Goal: Information Seeking & Learning: Understand process/instructions

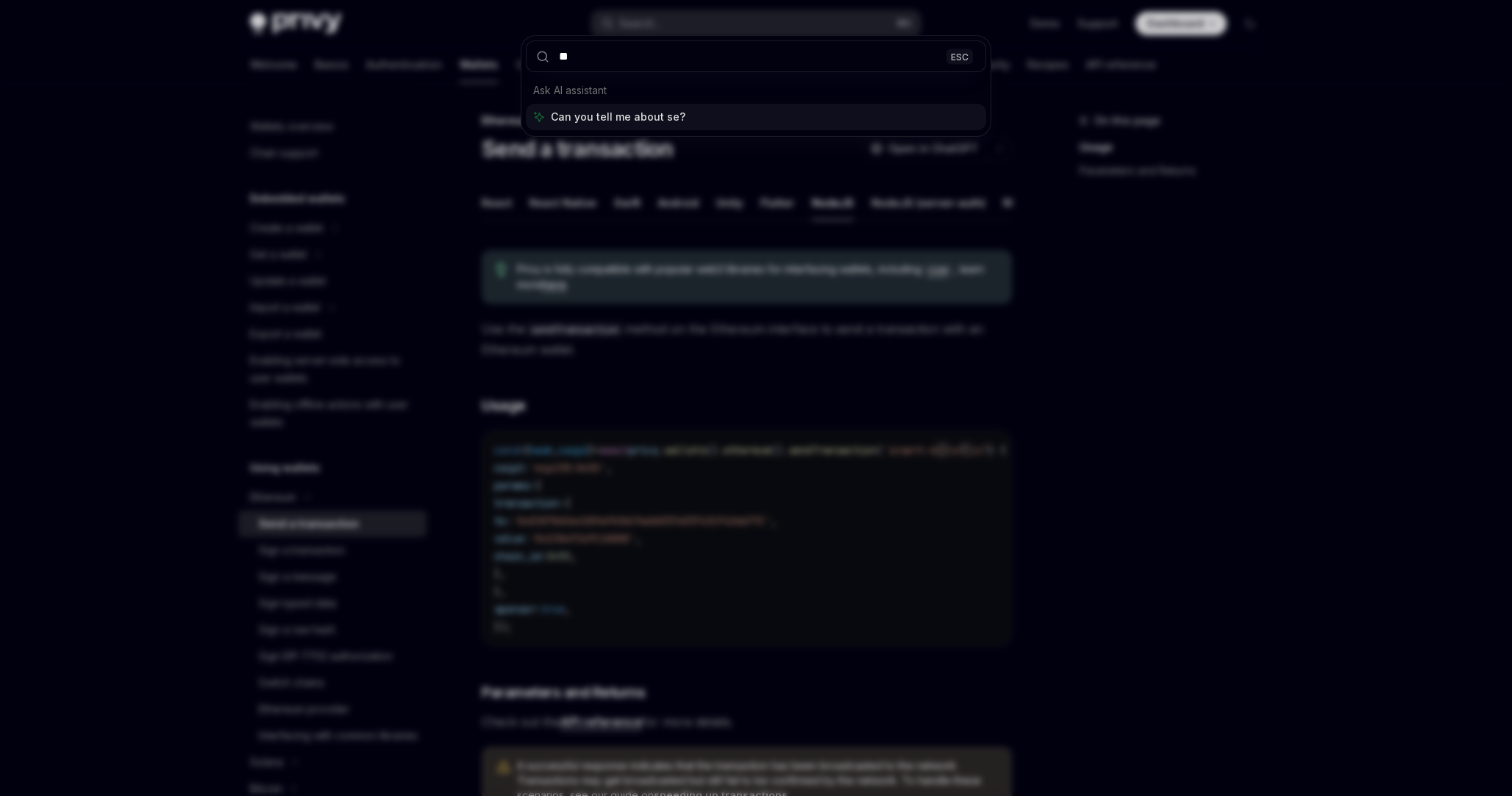
scroll to position [198, 0]
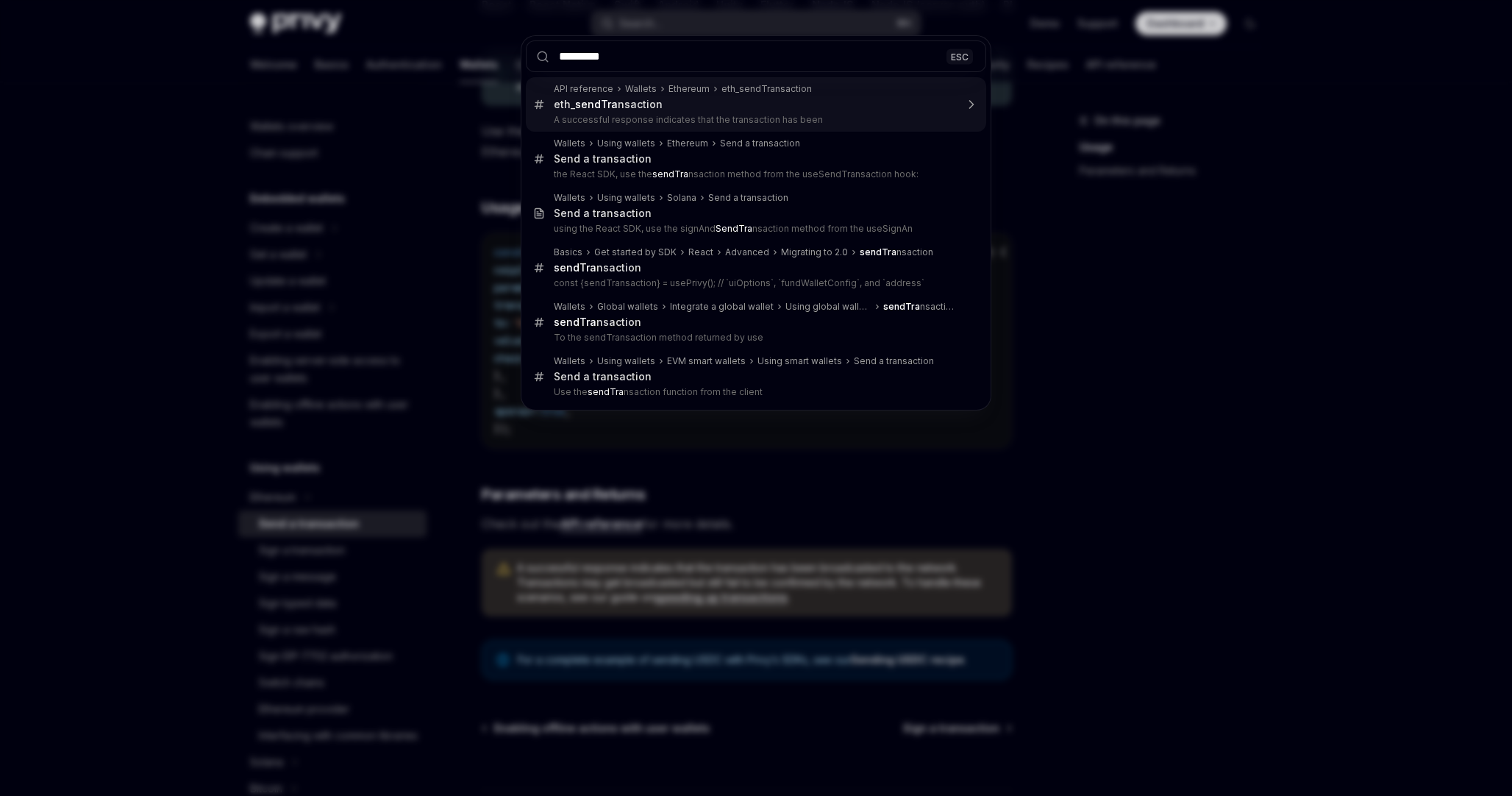
type input "**********"
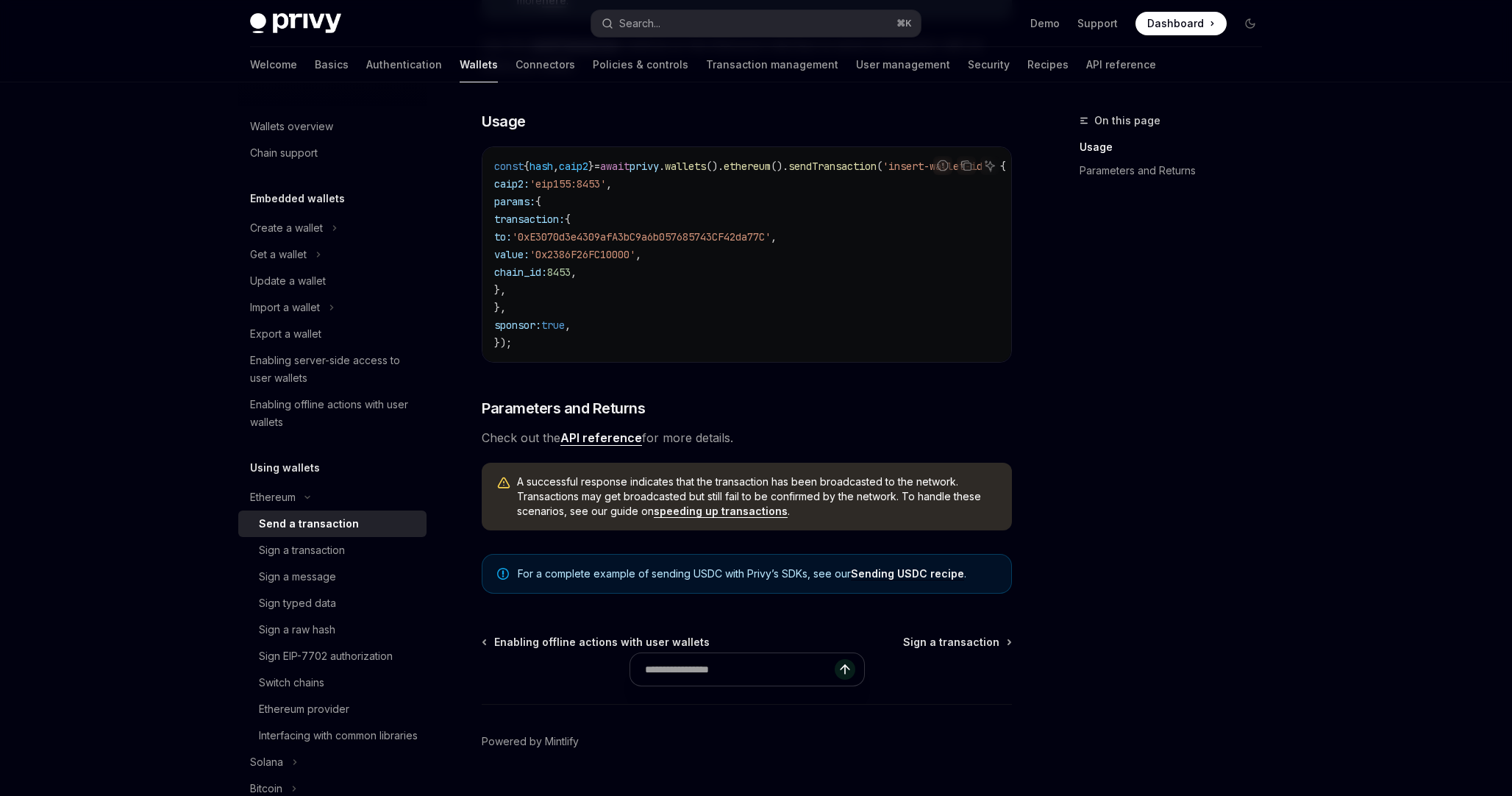
scroll to position [289, 0]
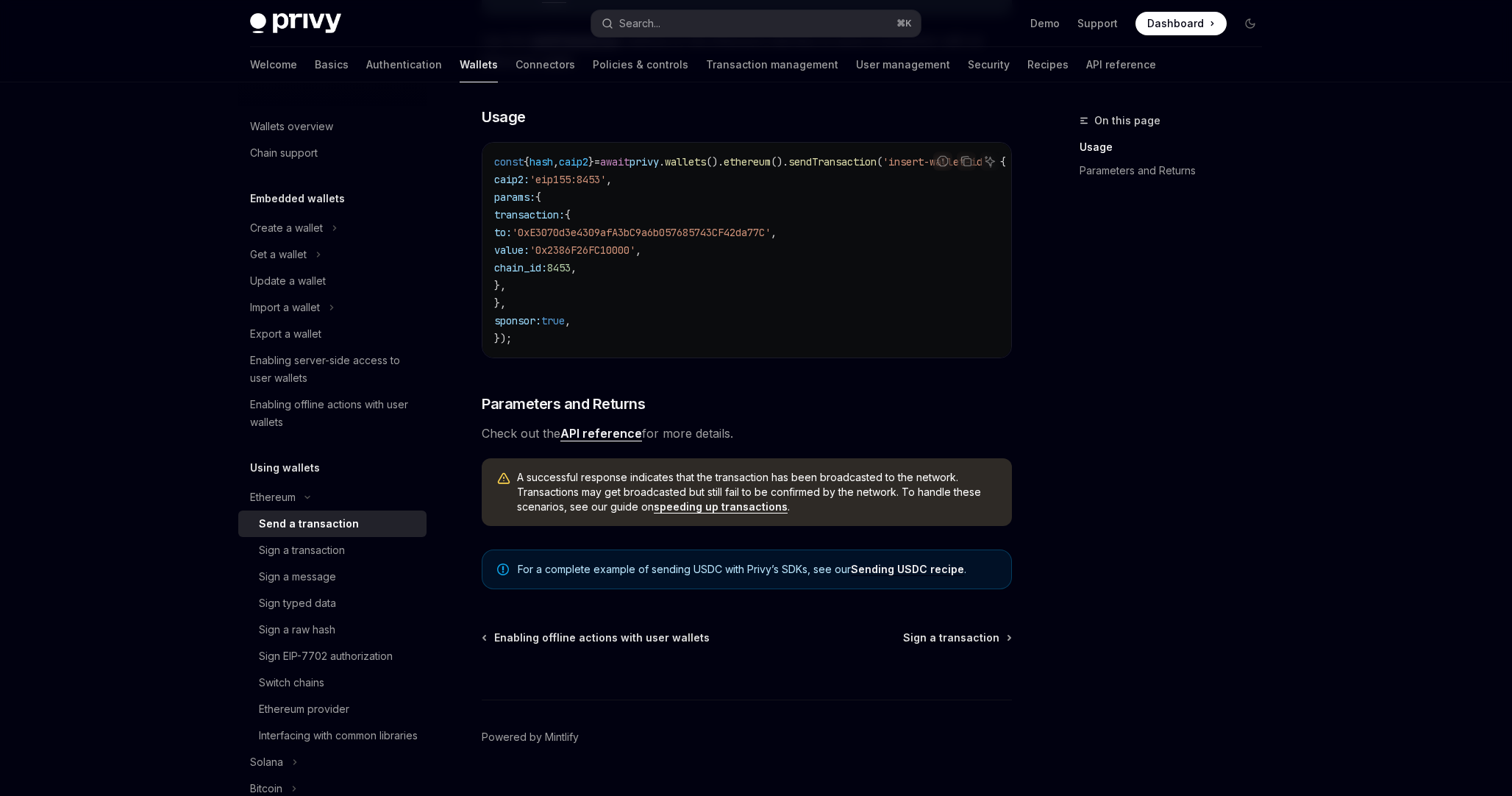
click at [611, 442] on link "API reference" at bounding box center [601, 433] width 82 height 15
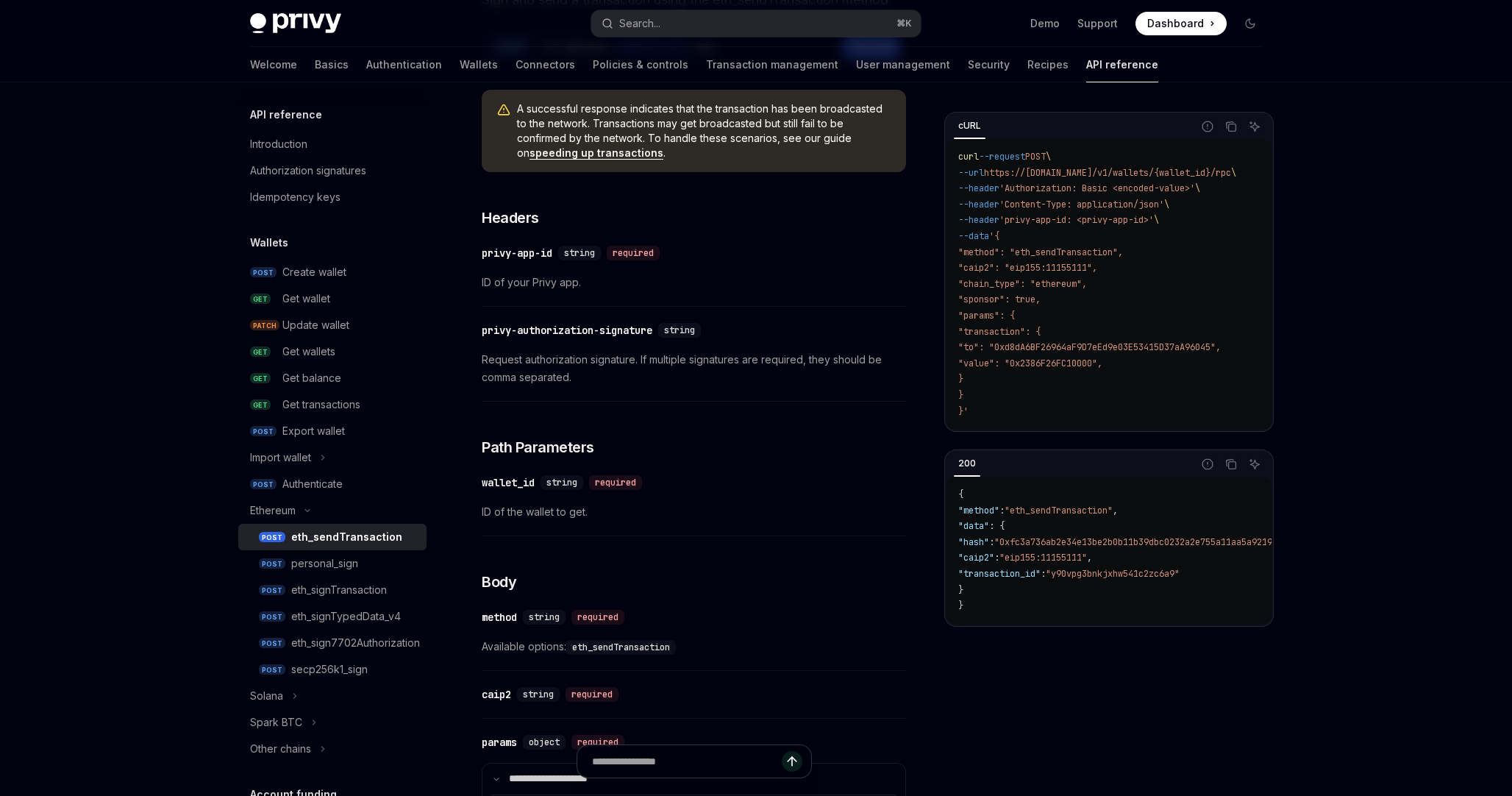
scroll to position [181, 0]
type textarea "*"
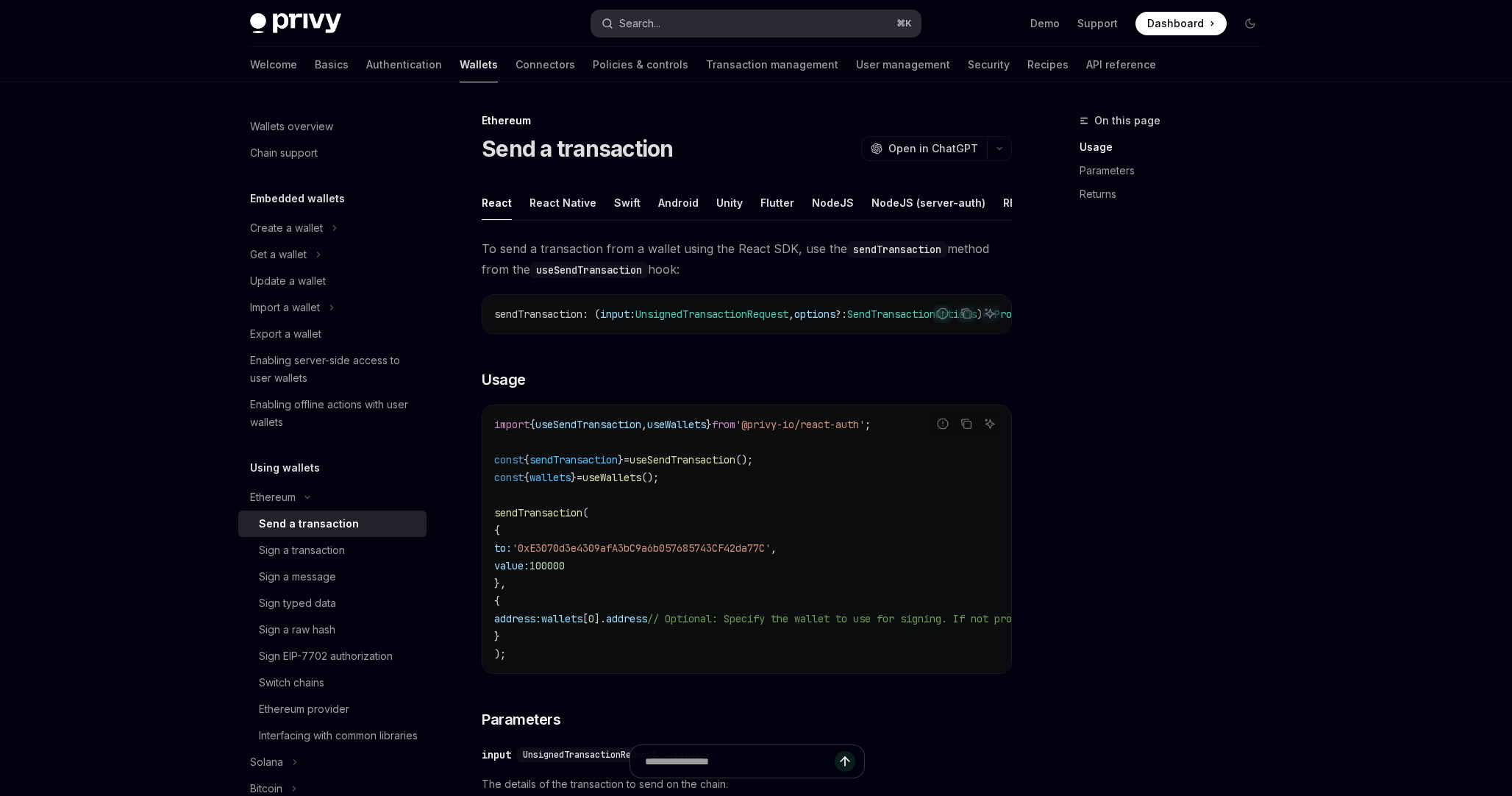
click at [681, 13] on button "Search... ⌘ K" at bounding box center [756, 23] width 330 height 26
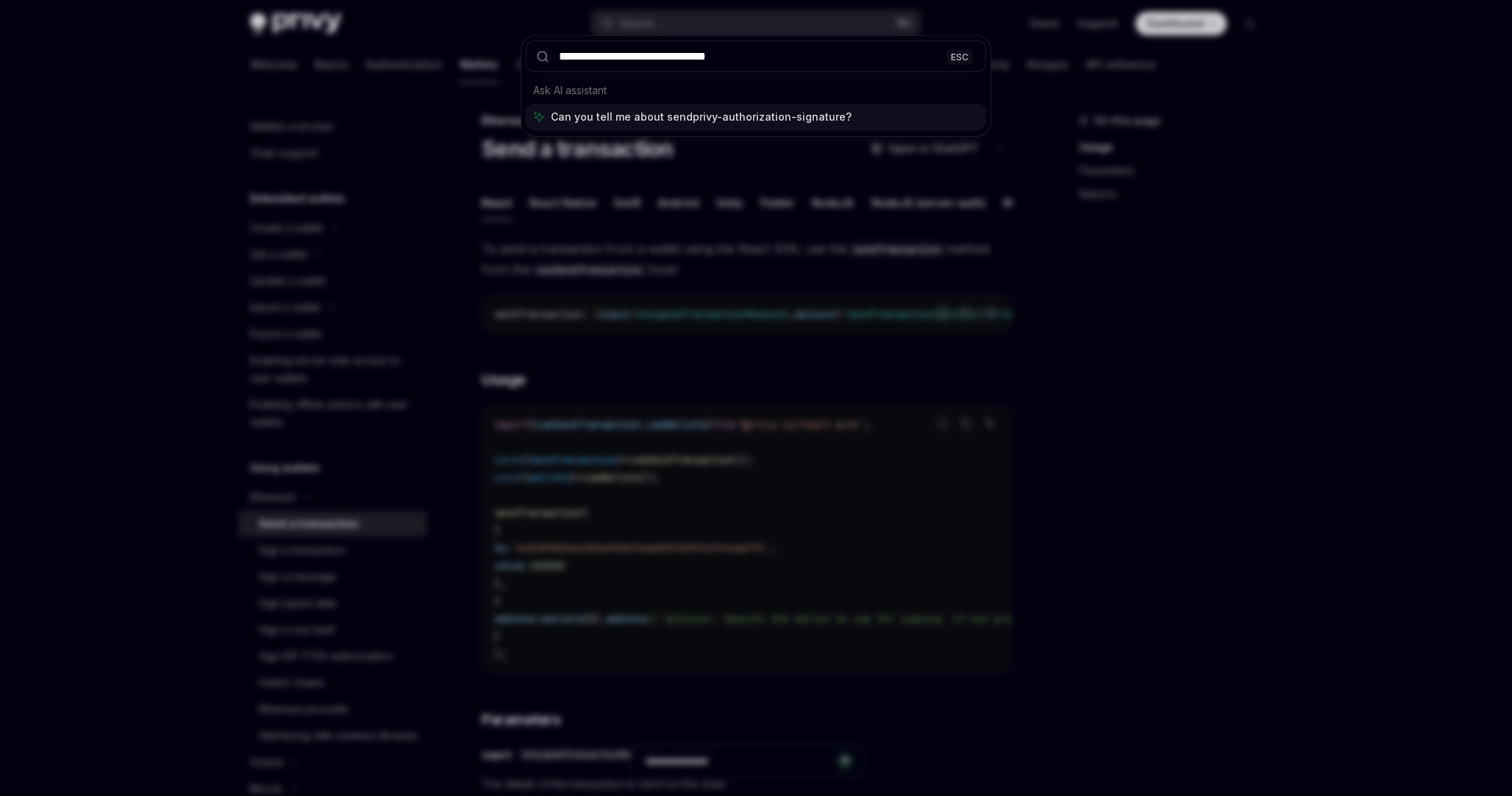
type input "**********"
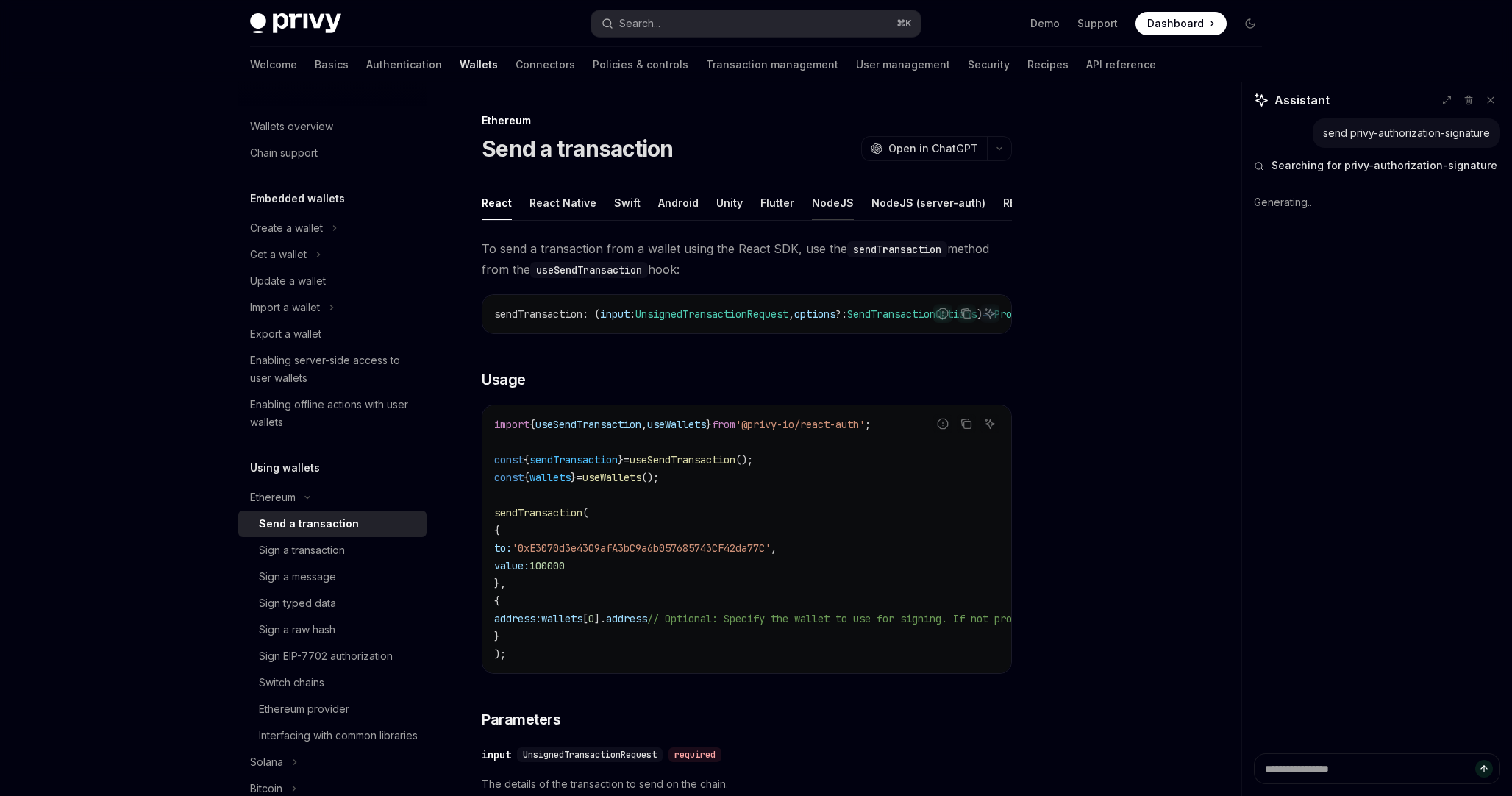
click at [832, 199] on div "NodeJS" at bounding box center [833, 203] width 42 height 35
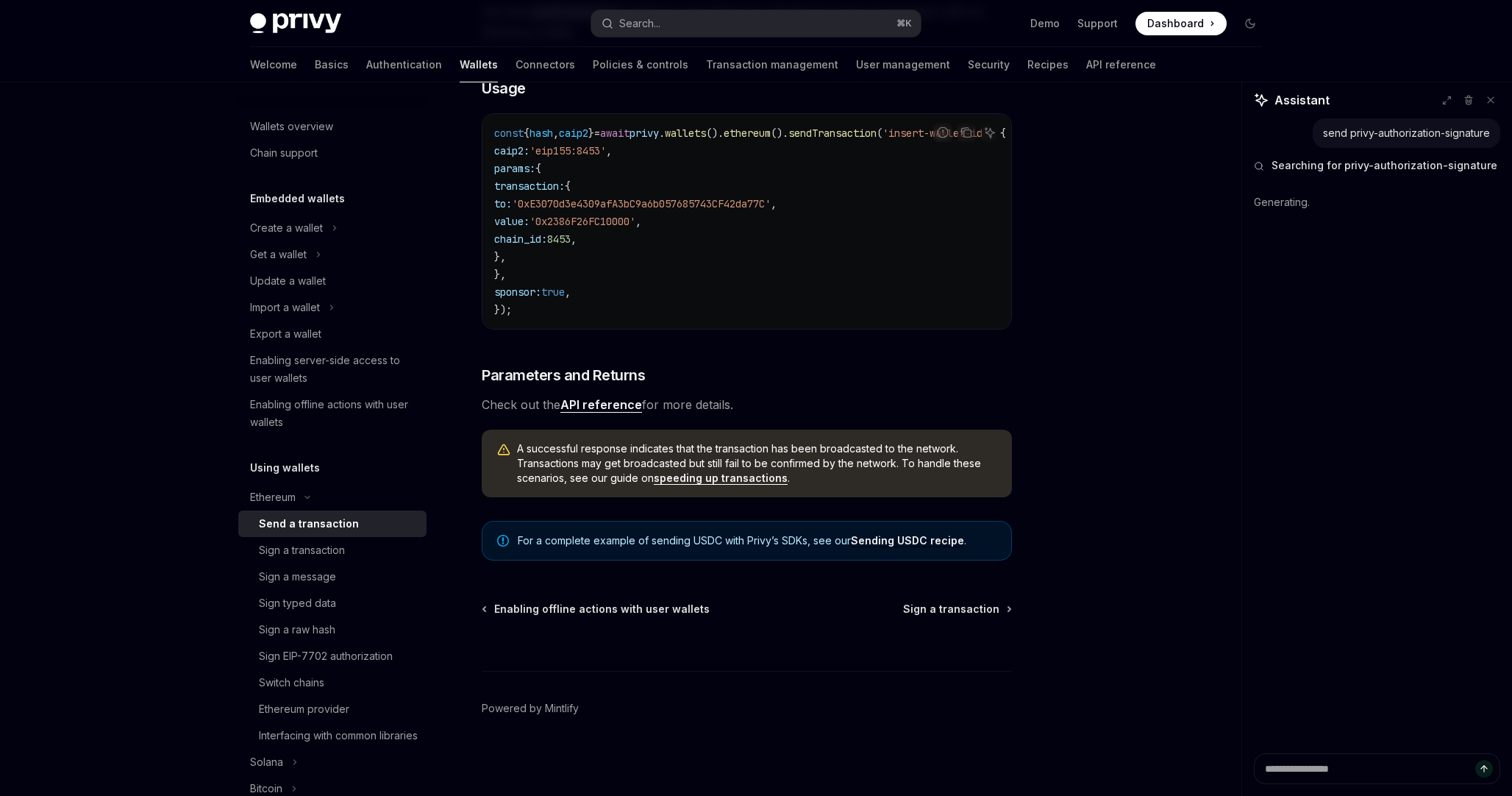
scroll to position [324, 0]
click at [892, 540] on link "Sending USDC recipe" at bounding box center [907, 538] width 113 height 13
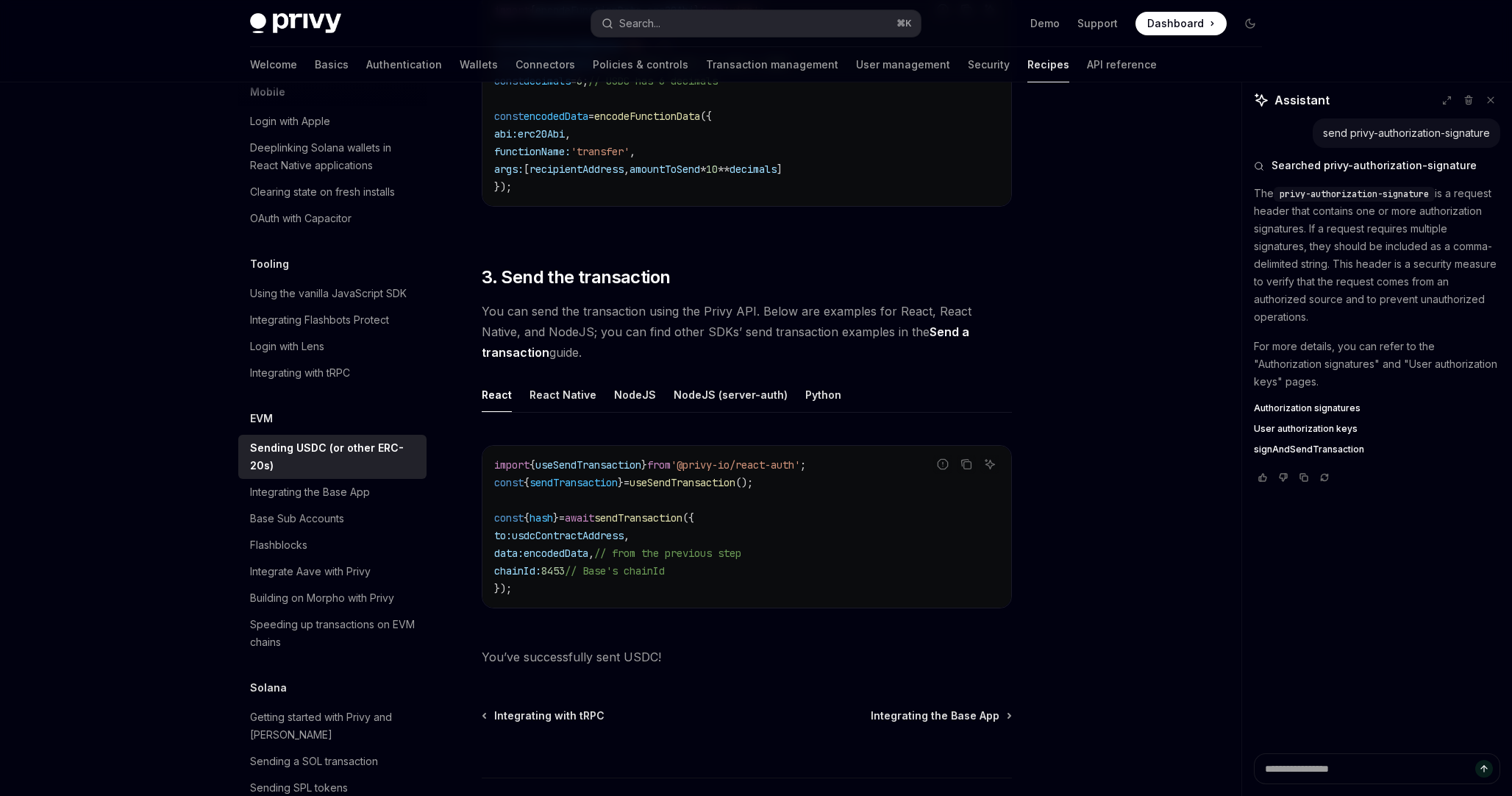
scroll to position [937, 0]
click at [633, 389] on div "NodeJS" at bounding box center [635, 396] width 42 height 35
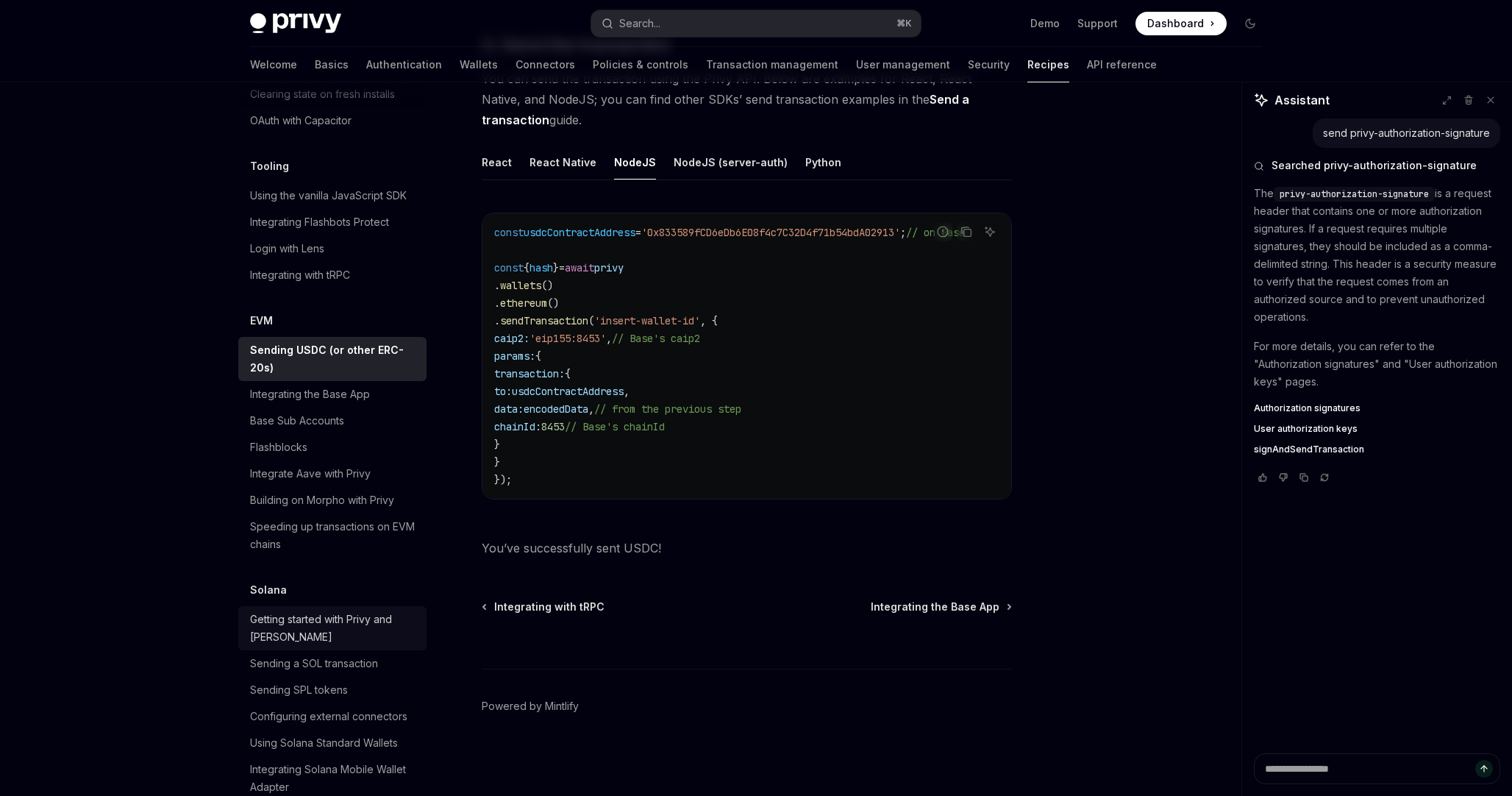
scroll to position [1873, 0]
click at [565, 367] on span "transaction:" at bounding box center [529, 373] width 71 height 13
click at [542, 425] on span "chainId:" at bounding box center [517, 427] width 47 height 13
click at [741, 159] on div "NodeJS (server-auth)" at bounding box center [731, 163] width 114 height 35
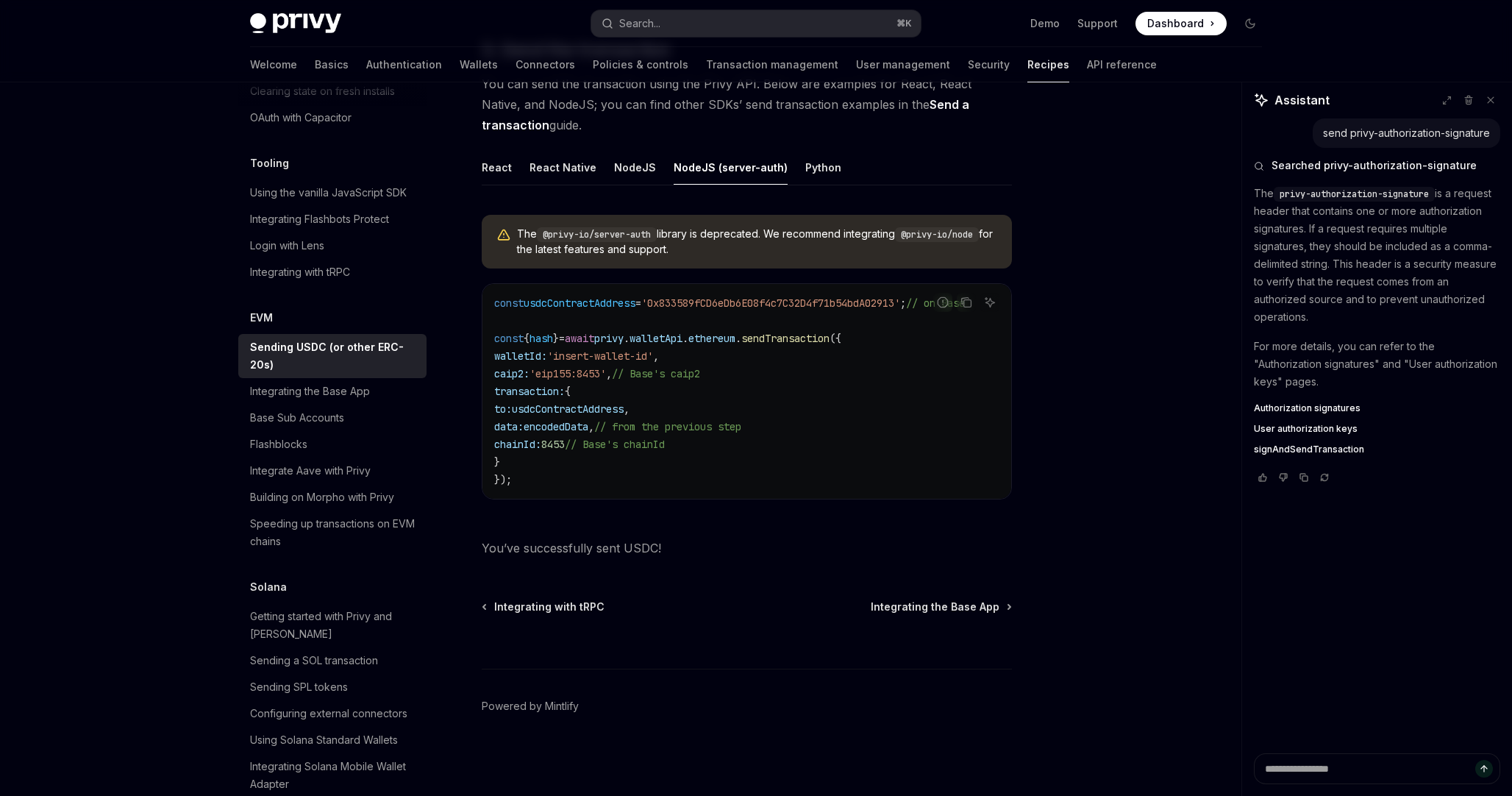
scroll to position [1170, 0]
click at [637, 165] on div "NodeJS" at bounding box center [635, 167] width 42 height 35
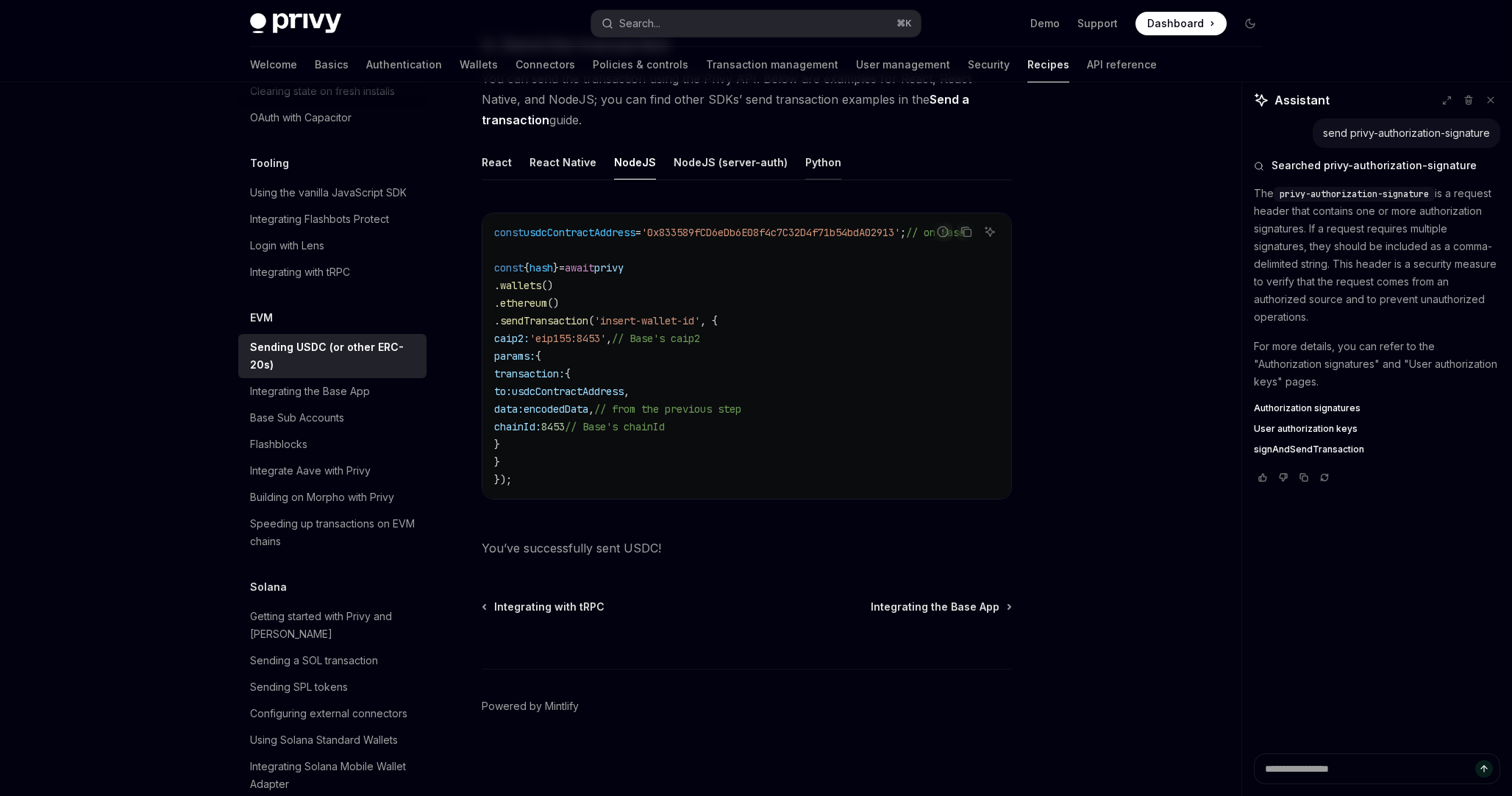
click at [815, 167] on div "Python" at bounding box center [823, 163] width 36 height 35
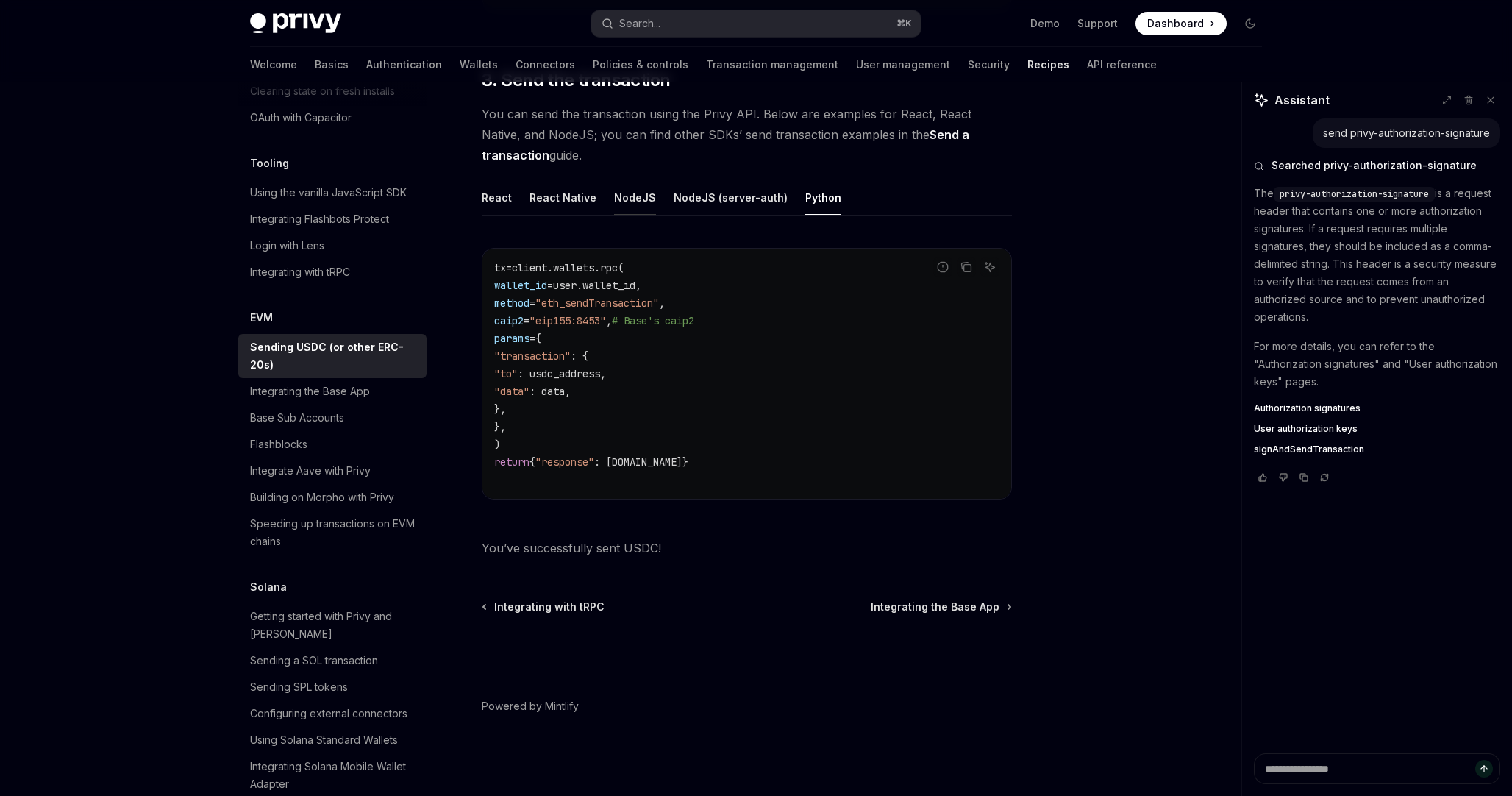
click at [614, 196] on div "NodeJS" at bounding box center [635, 197] width 42 height 35
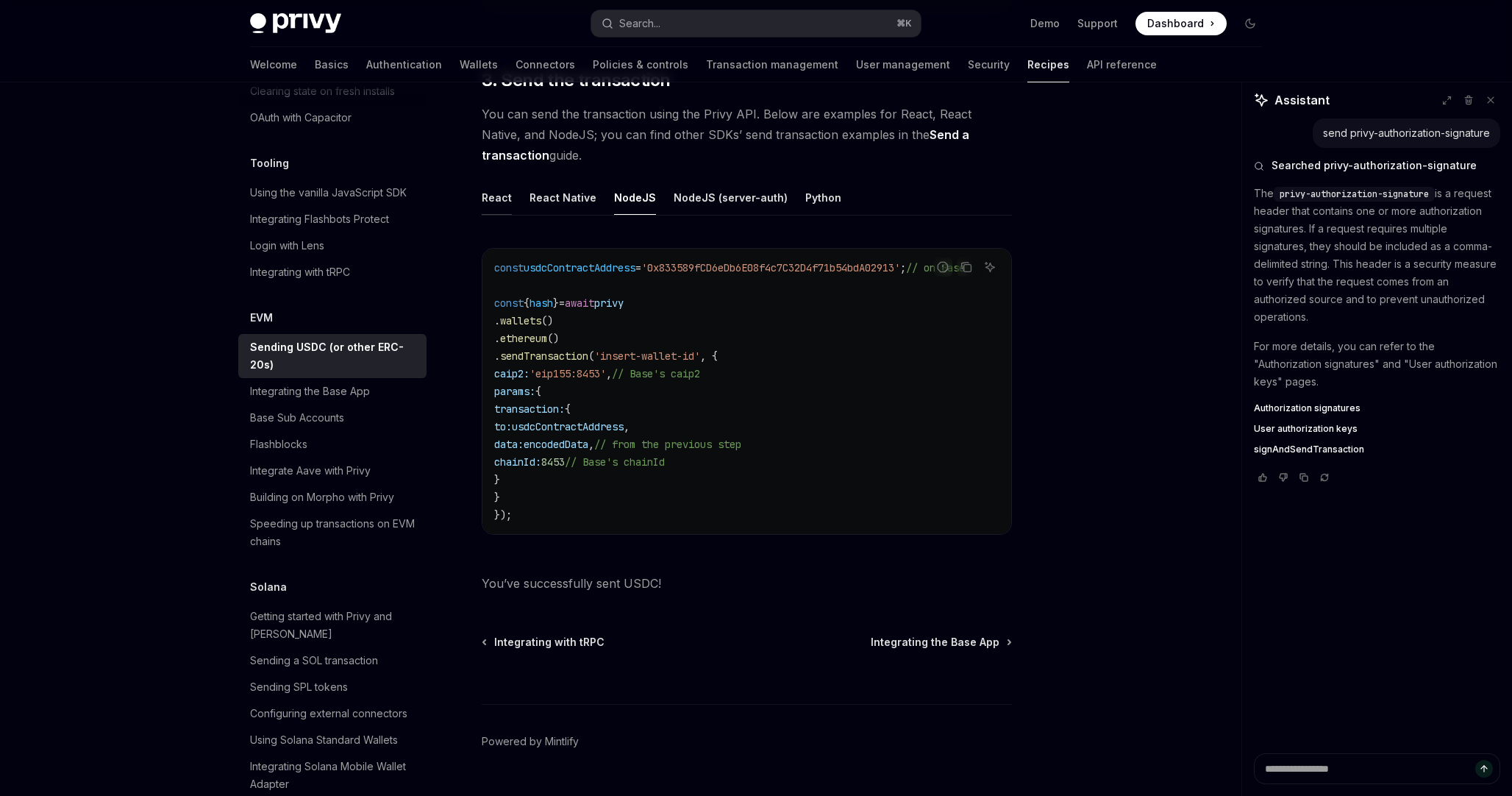
click at [483, 195] on div "React" at bounding box center [497, 197] width 30 height 35
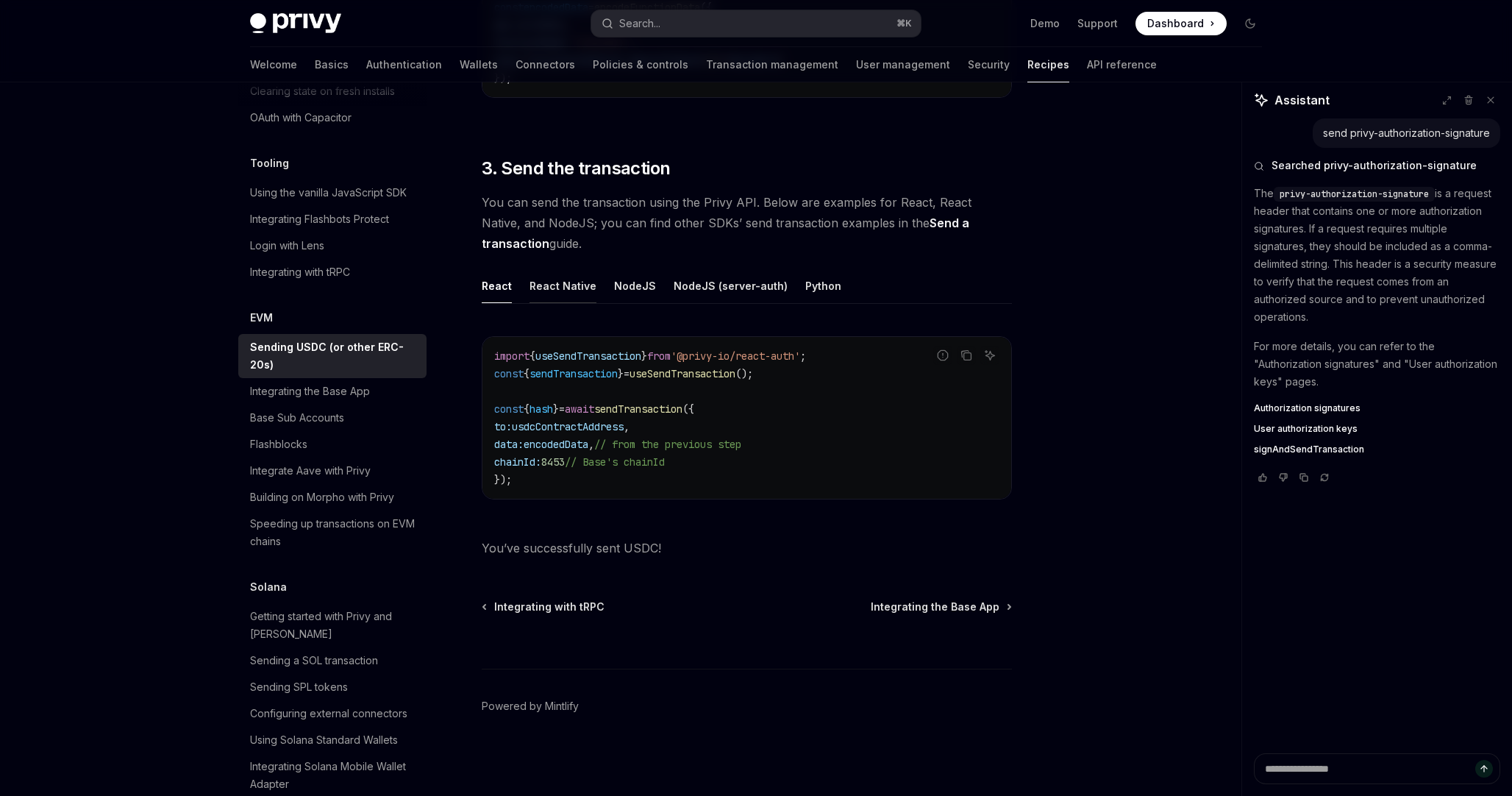
click at [557, 281] on div "React Native" at bounding box center [563, 286] width 67 height 35
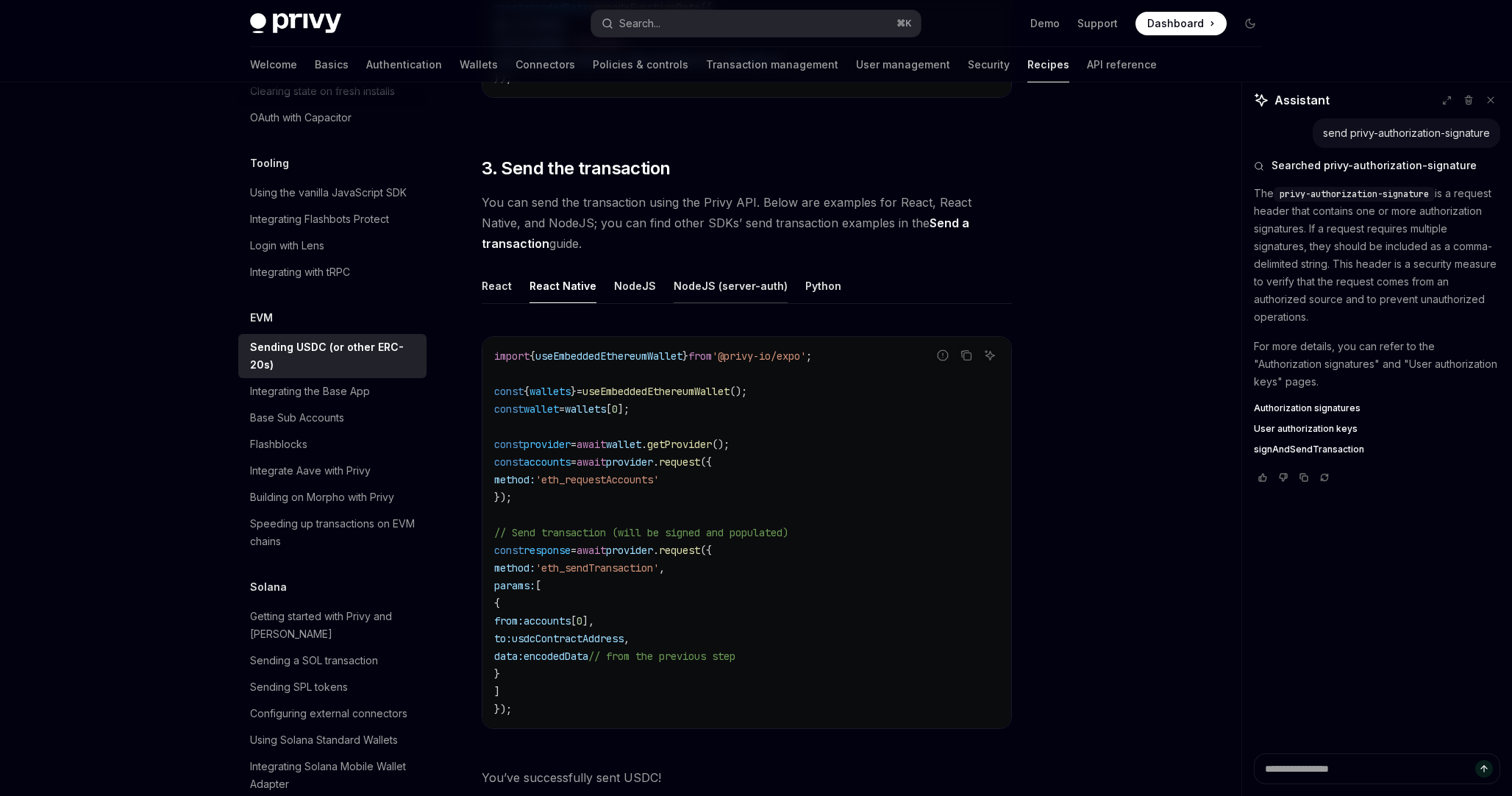
click at [674, 281] on div "NodeJS (server-auth)" at bounding box center [731, 286] width 114 height 35
type textarea "*"
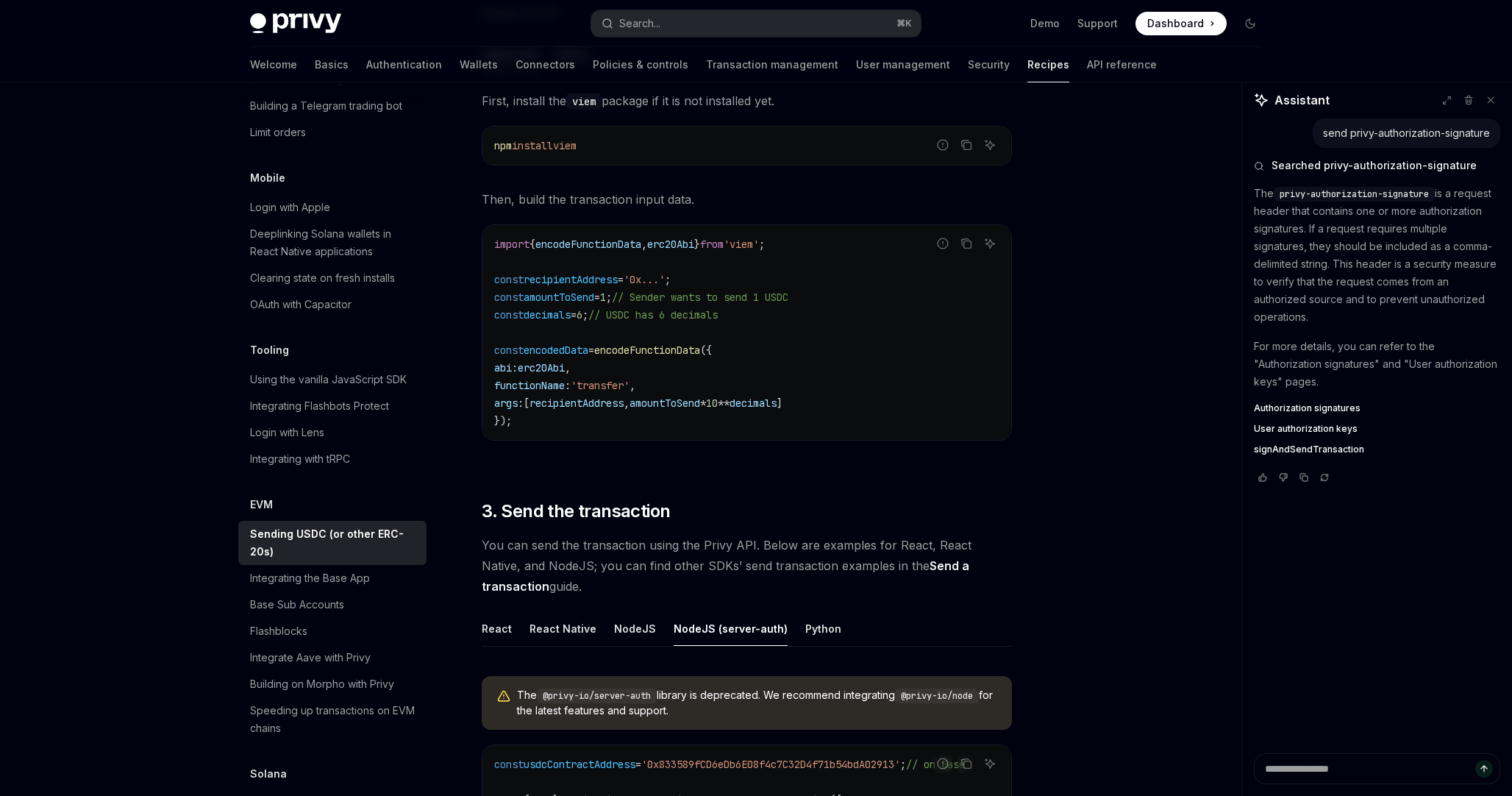
scroll to position [696, 0]
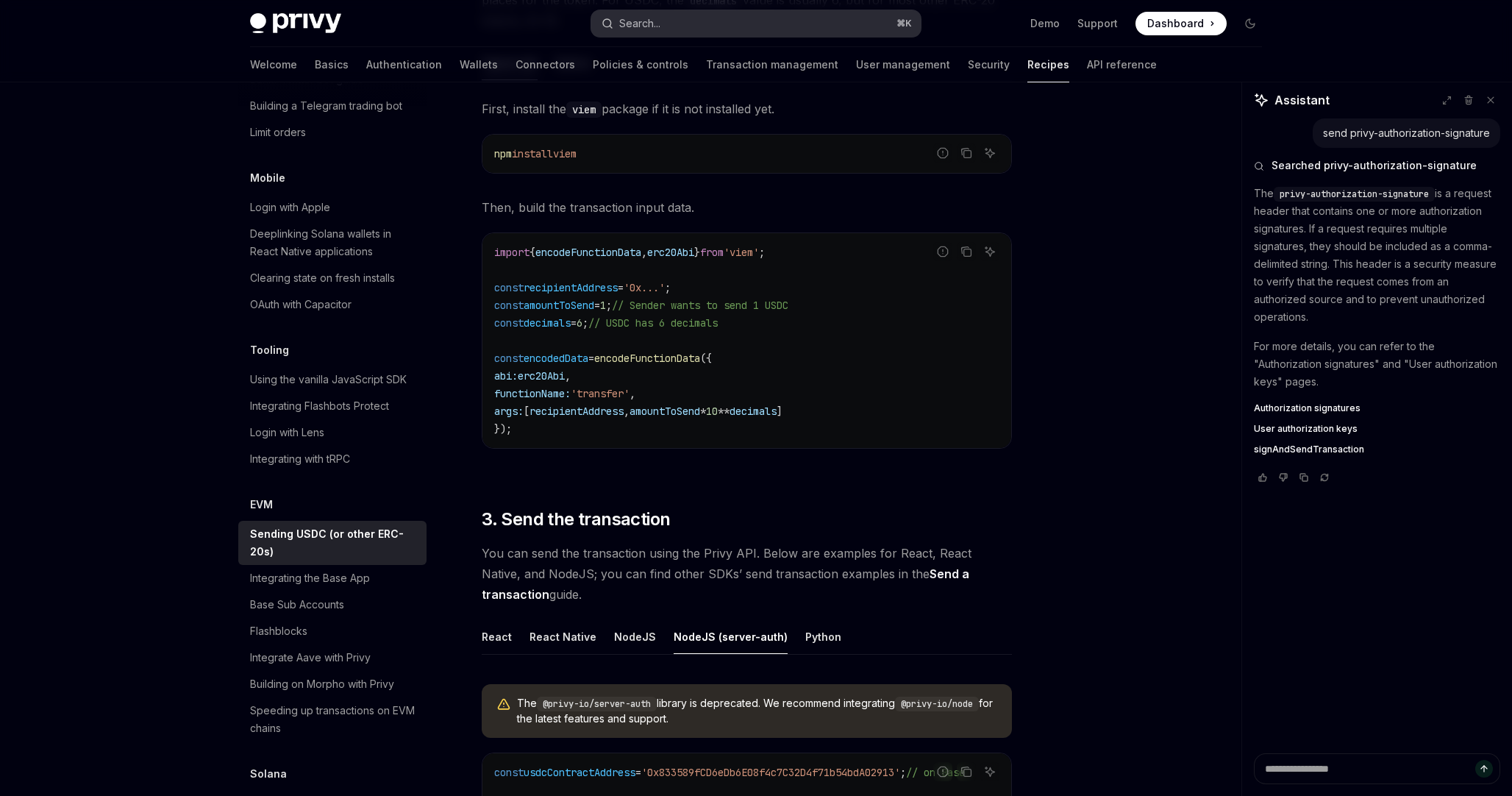
click at [680, 29] on button "Search... ⌘ K" at bounding box center [756, 23] width 330 height 26
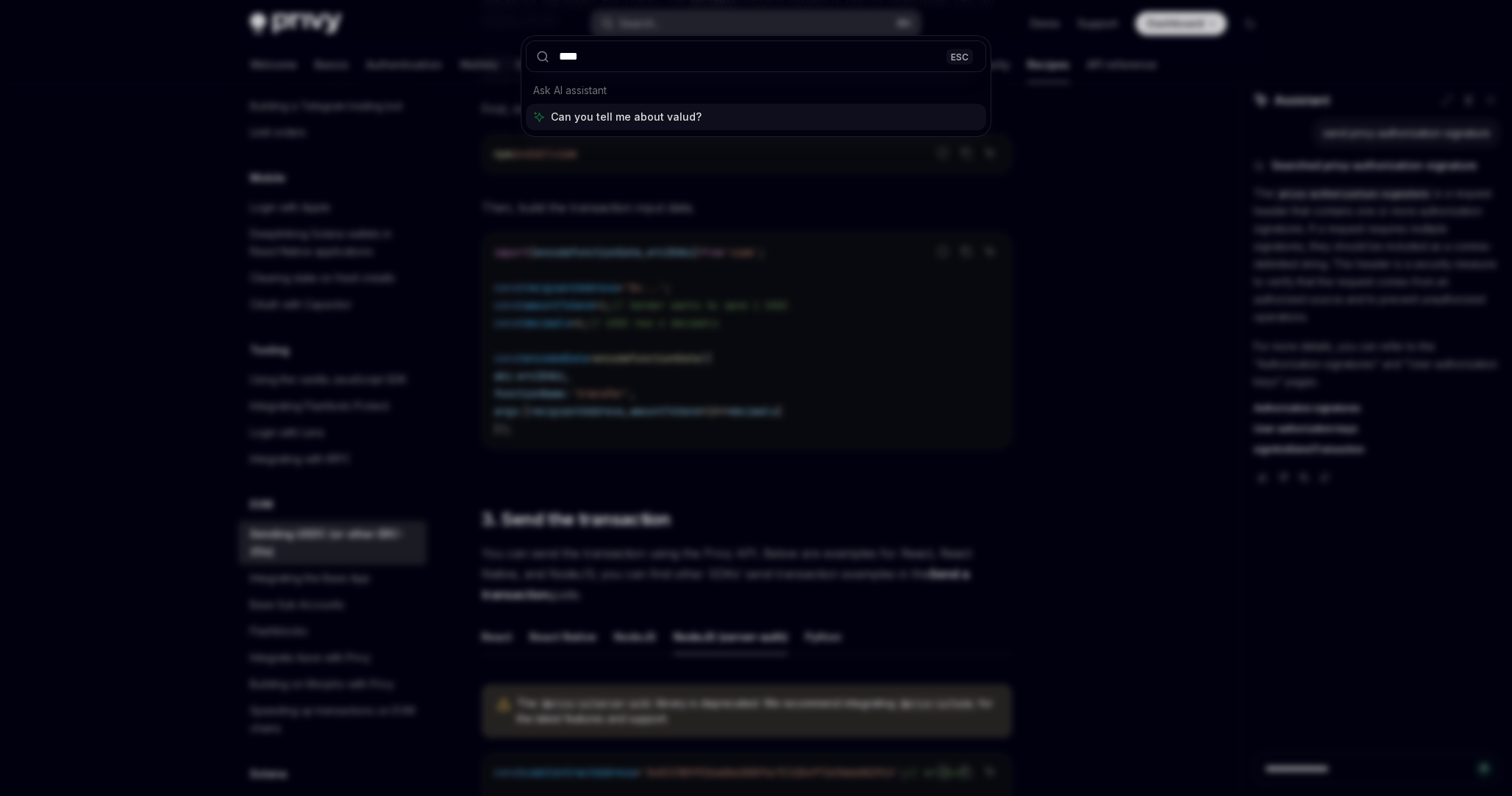
type input "*****"
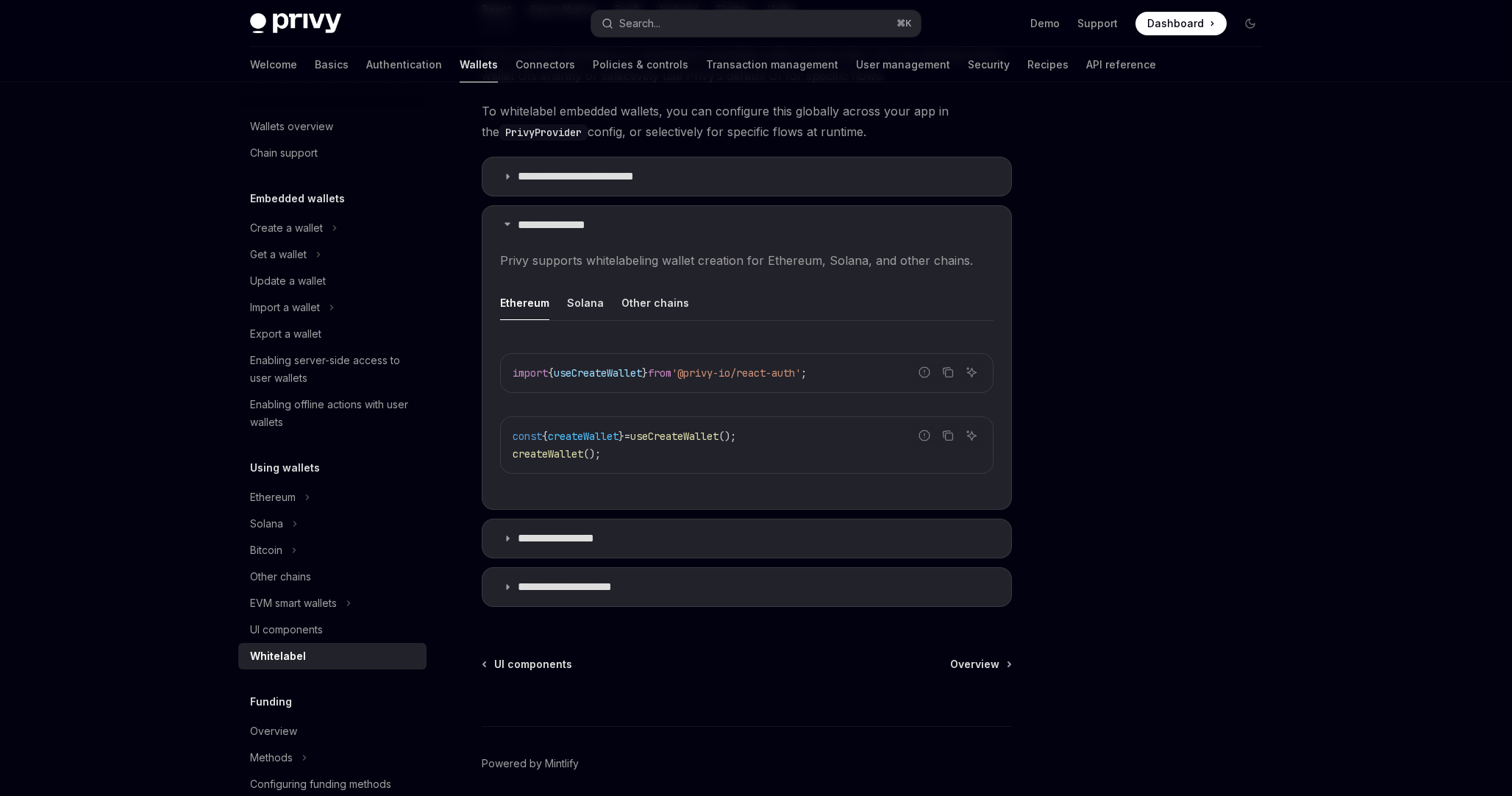
scroll to position [360, 0]
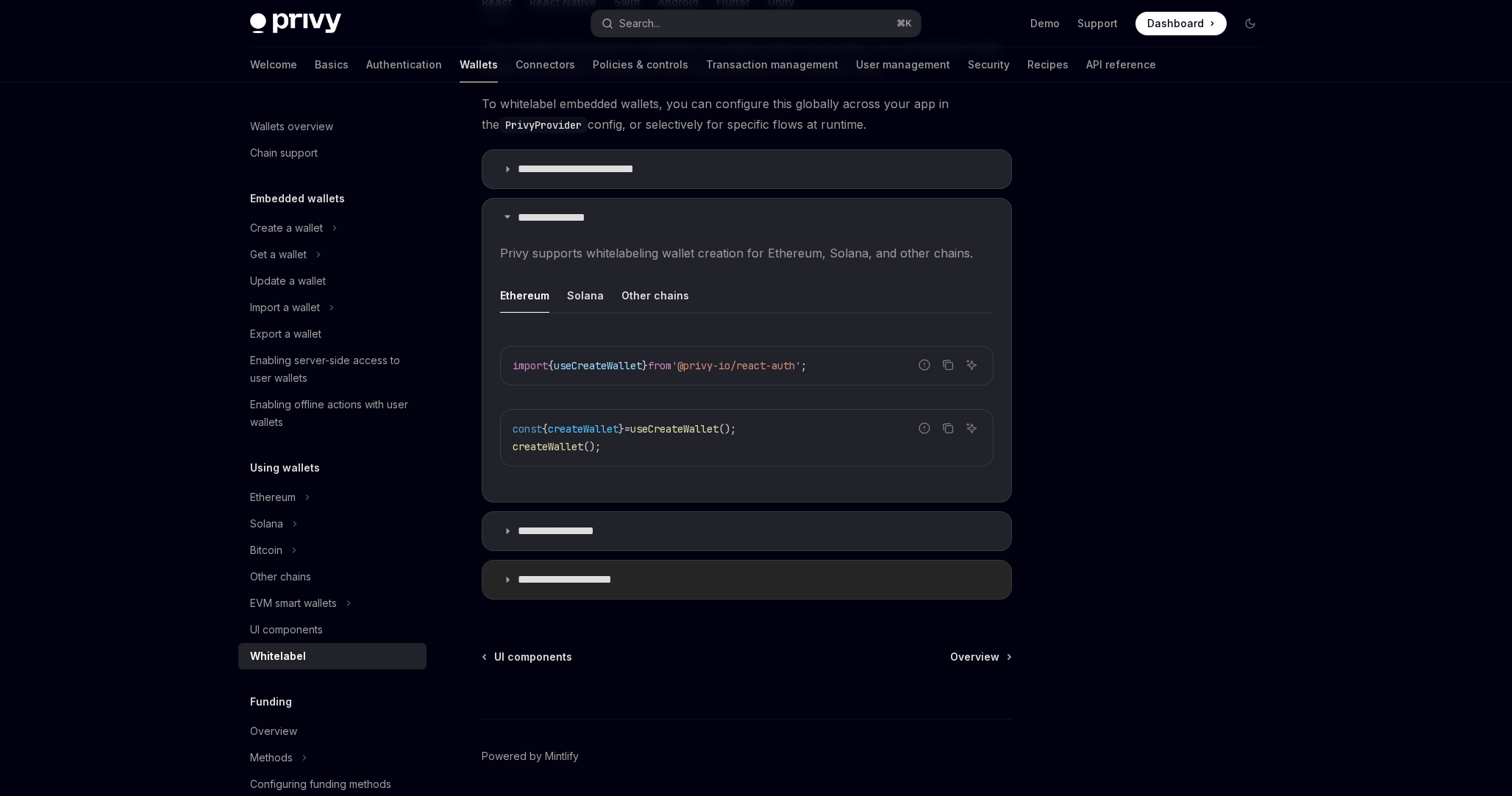
click at [626, 587] on summary "**********" at bounding box center [747, 580] width 529 height 38
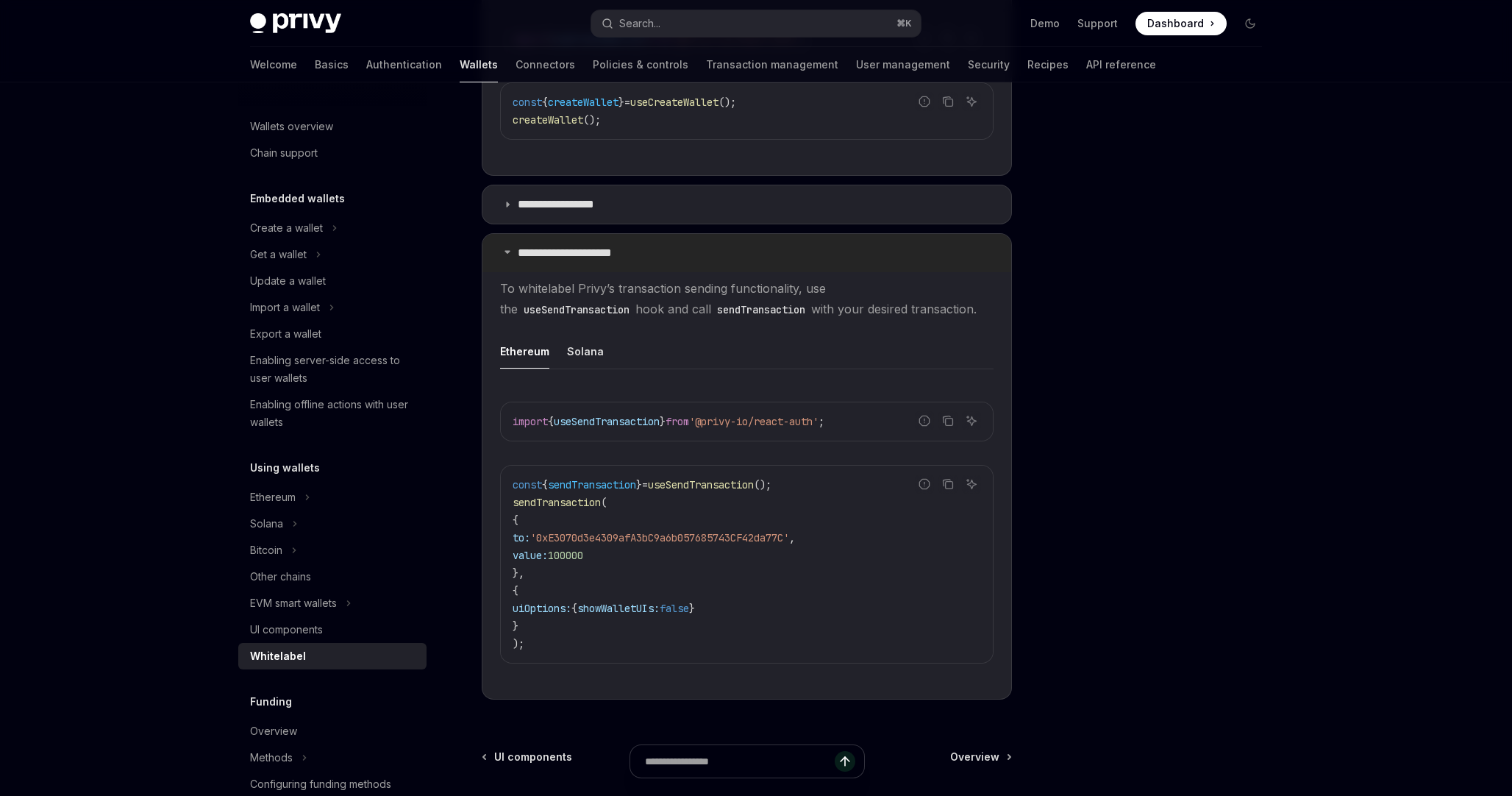
scroll to position [692, 0]
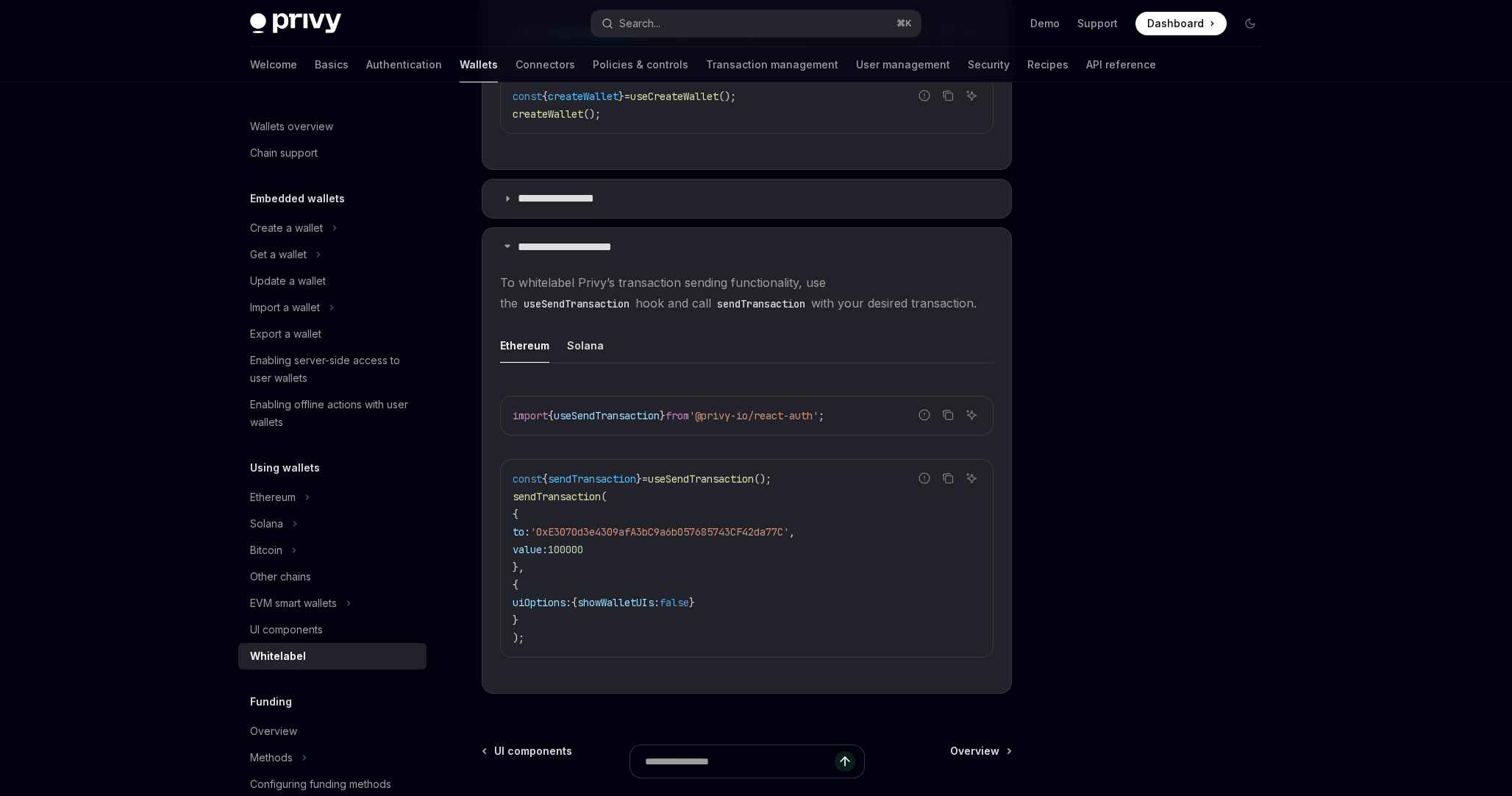
click at [584, 551] on span "100000" at bounding box center [565, 549] width 36 height 13
